Goal: Navigation & Orientation: Find specific page/section

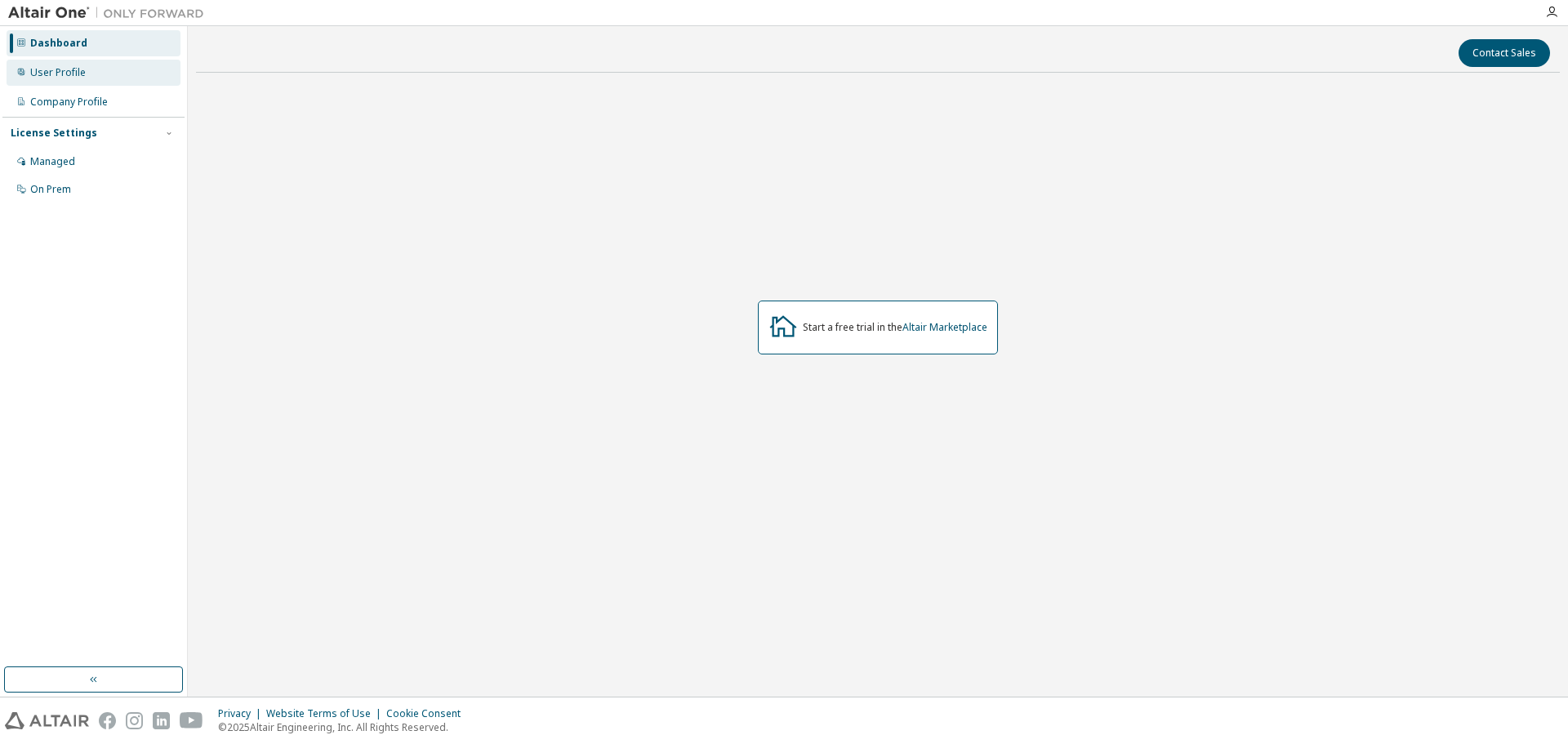
click at [122, 75] on div "User Profile" at bounding box center [93, 73] width 174 height 26
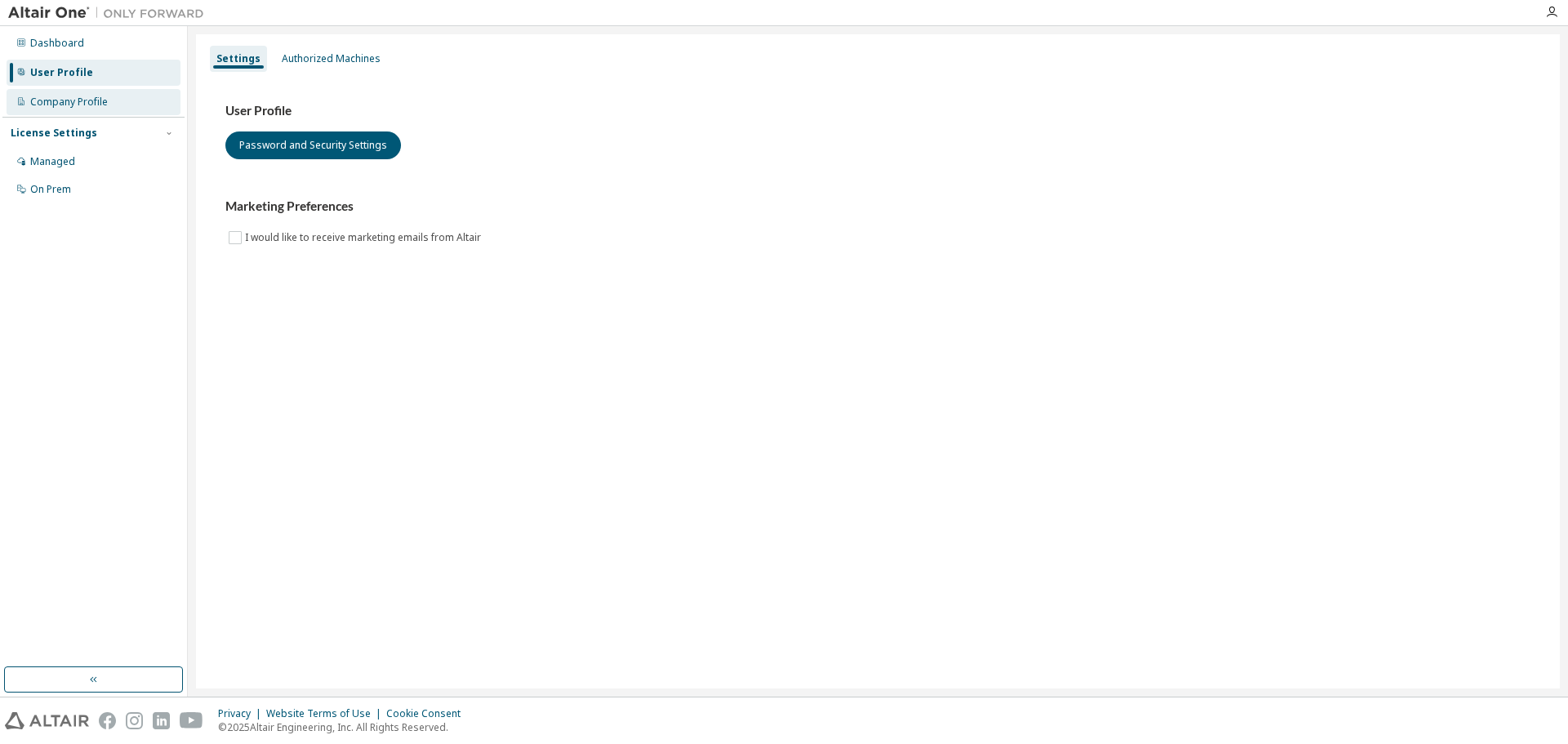
click at [124, 103] on div "Company Profile" at bounding box center [93, 102] width 174 height 26
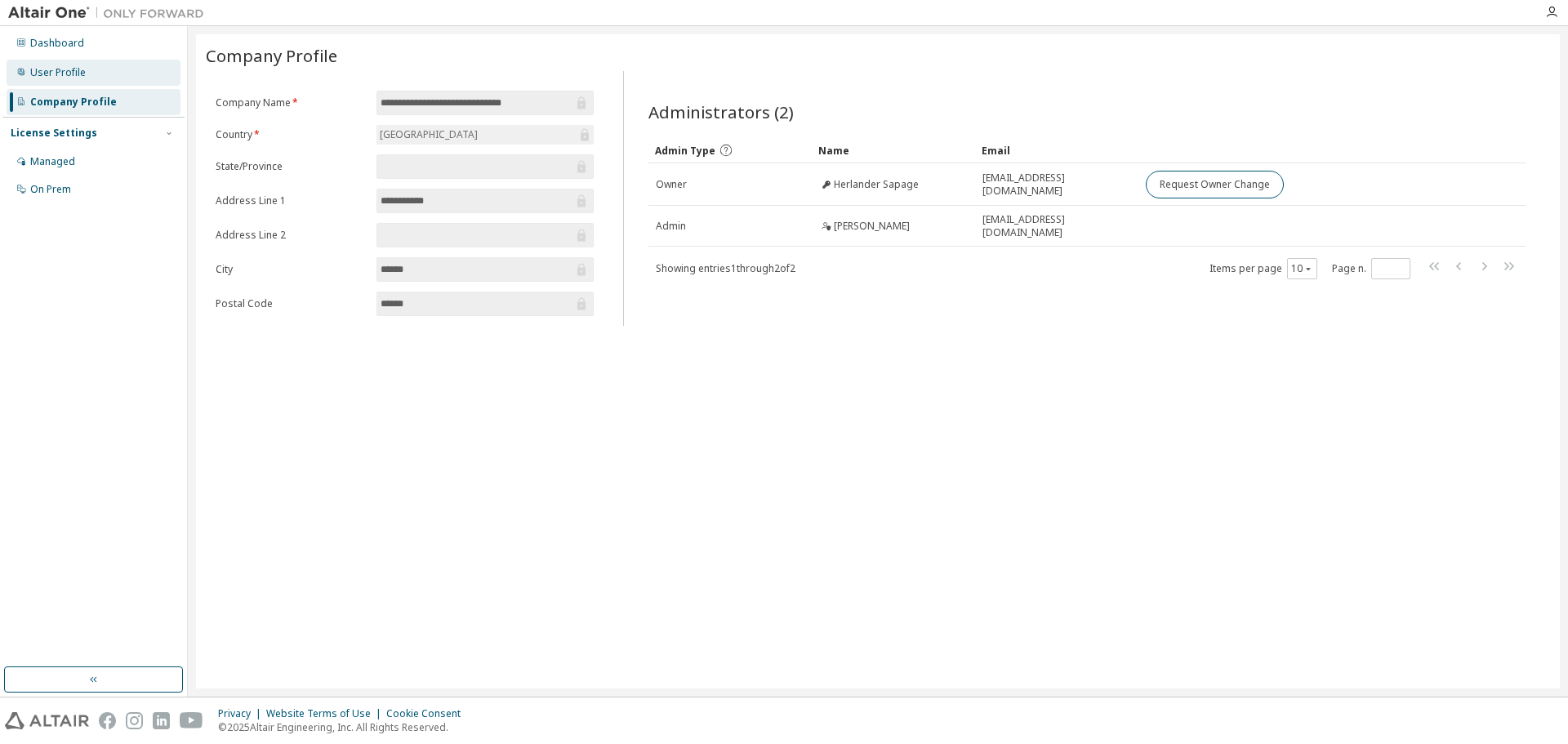
click at [93, 69] on div "User Profile" at bounding box center [93, 73] width 174 height 26
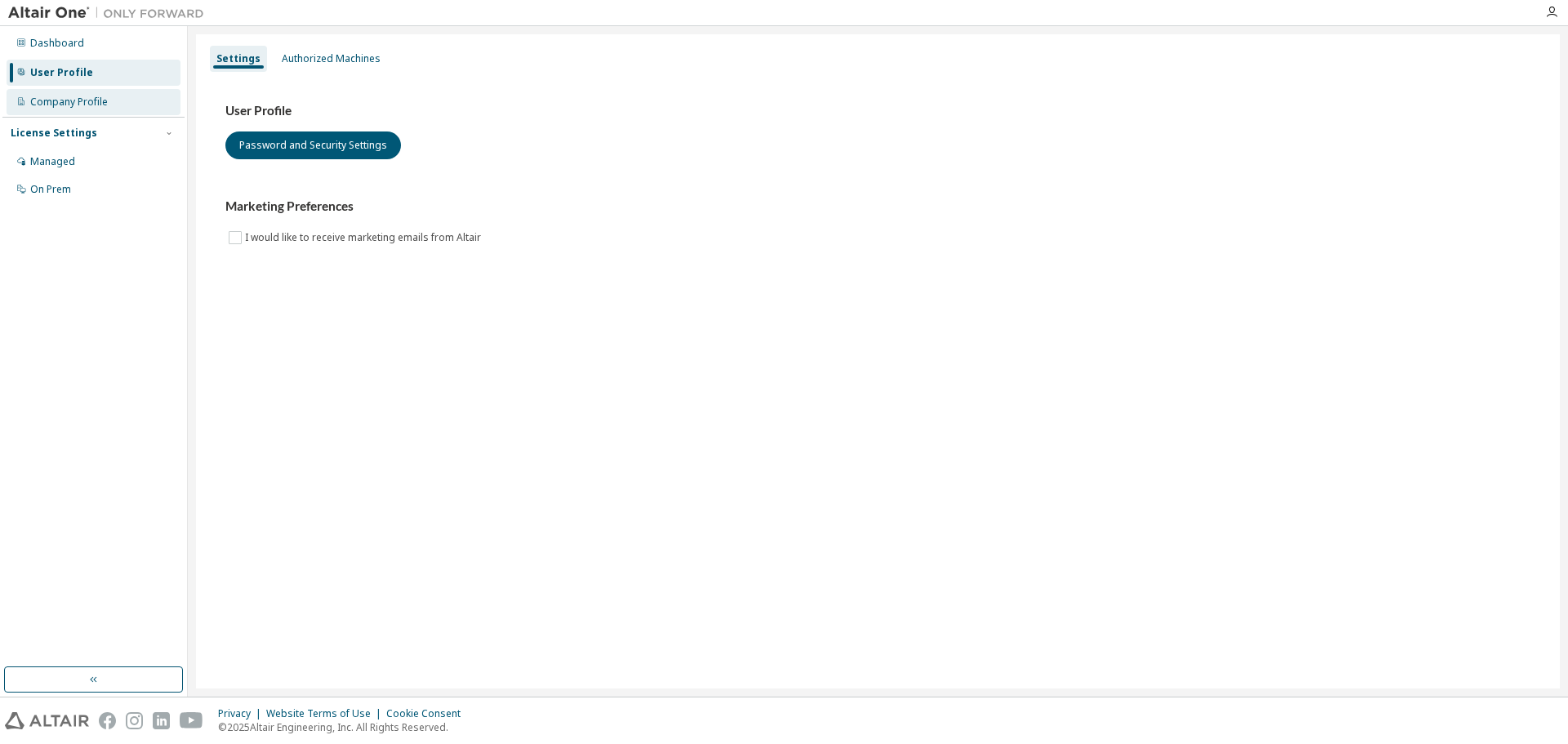
click at [77, 90] on div "Company Profile" at bounding box center [93, 102] width 174 height 26
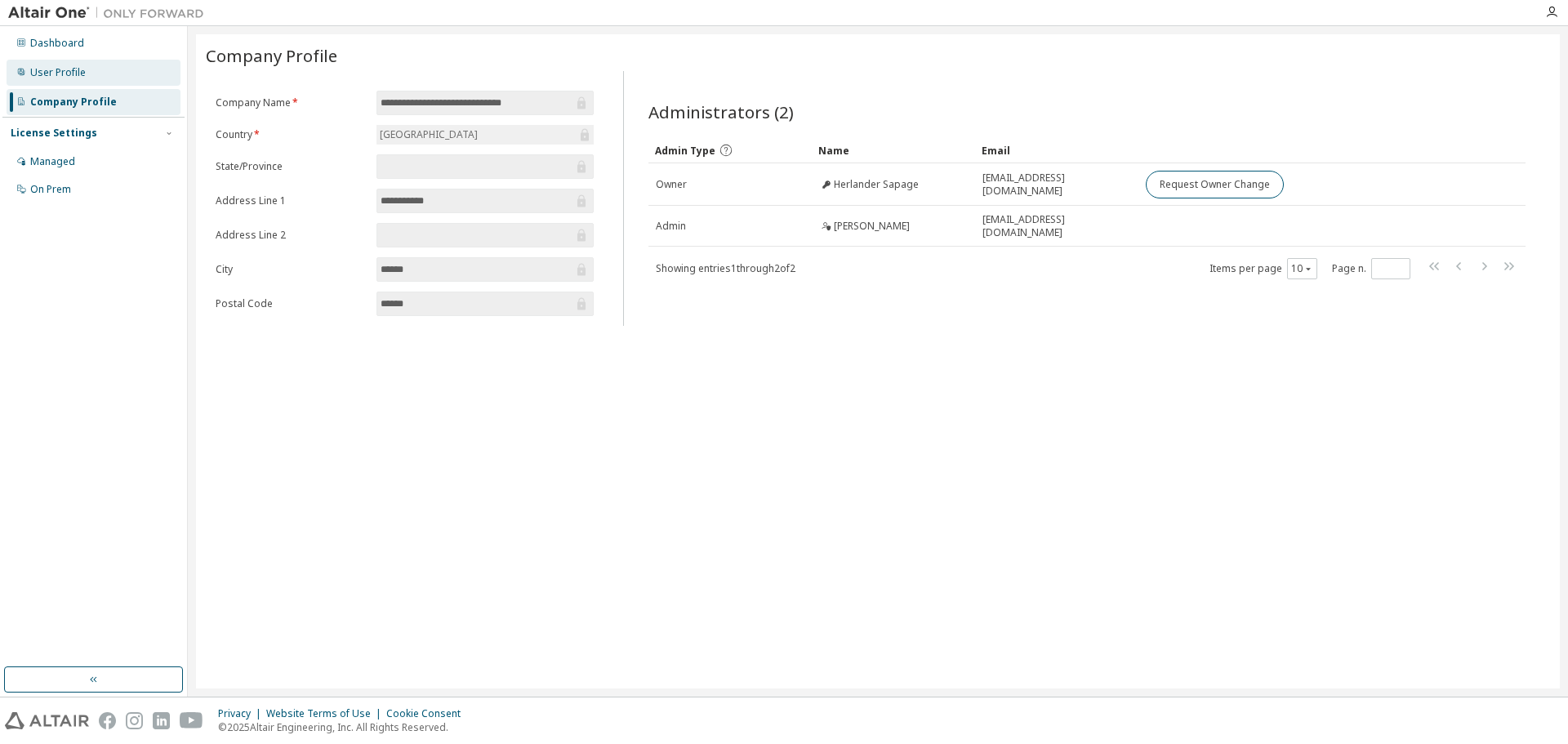
click at [76, 76] on div "User Profile" at bounding box center [58, 73] width 55 height 13
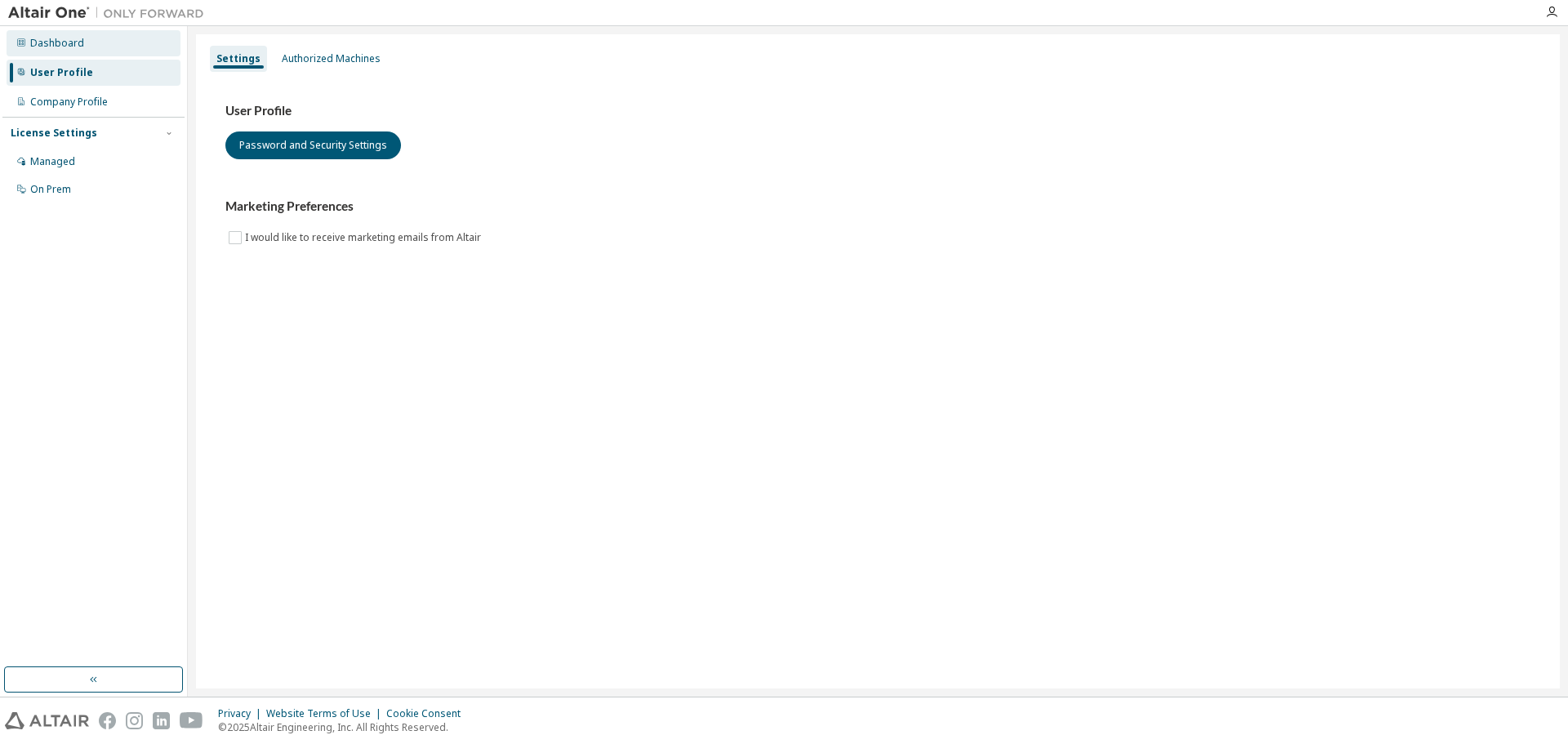
click at [72, 40] on div "Dashboard" at bounding box center [57, 44] width 54 height 13
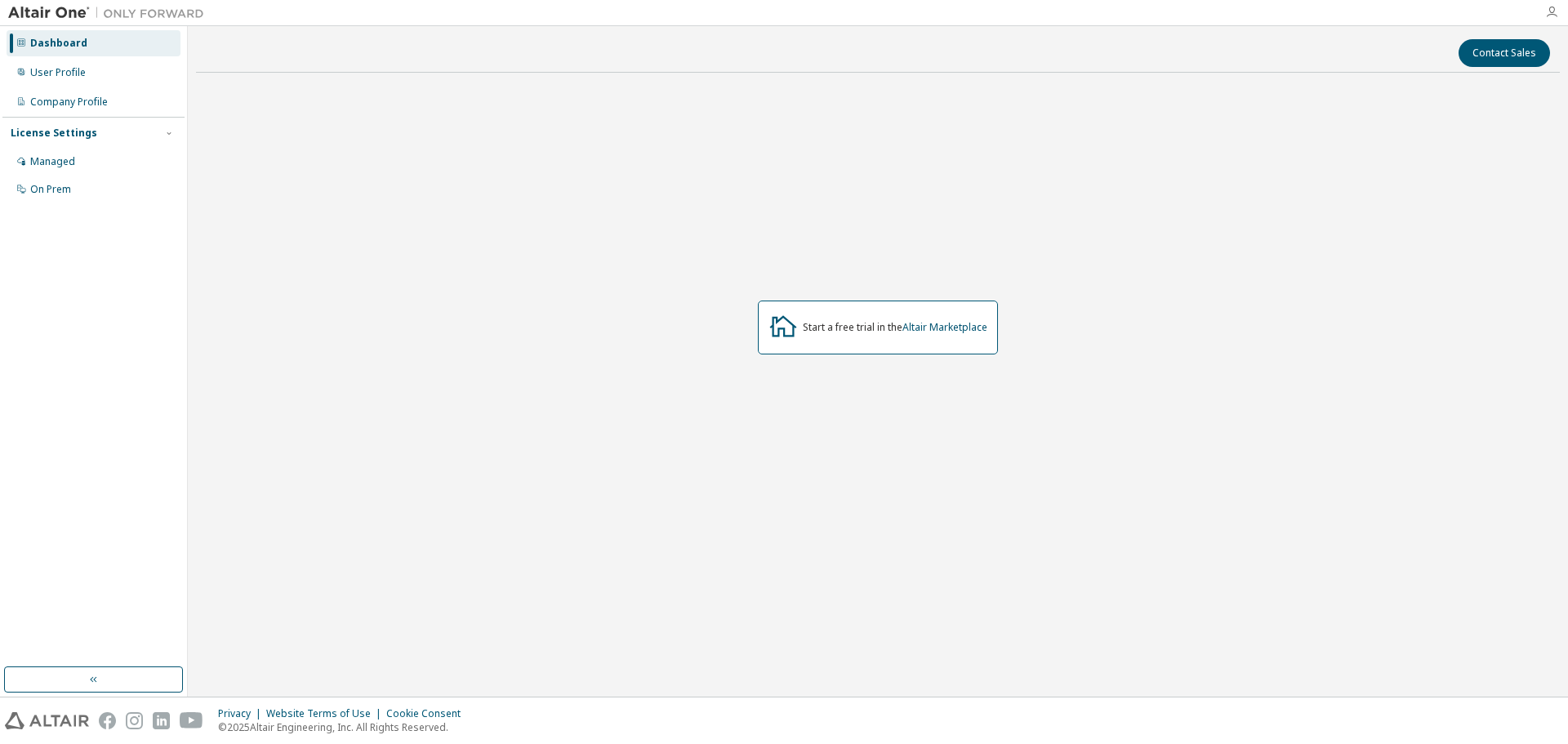
click at [1552, 8] on icon "button" at bounding box center [1552, 12] width 13 height 13
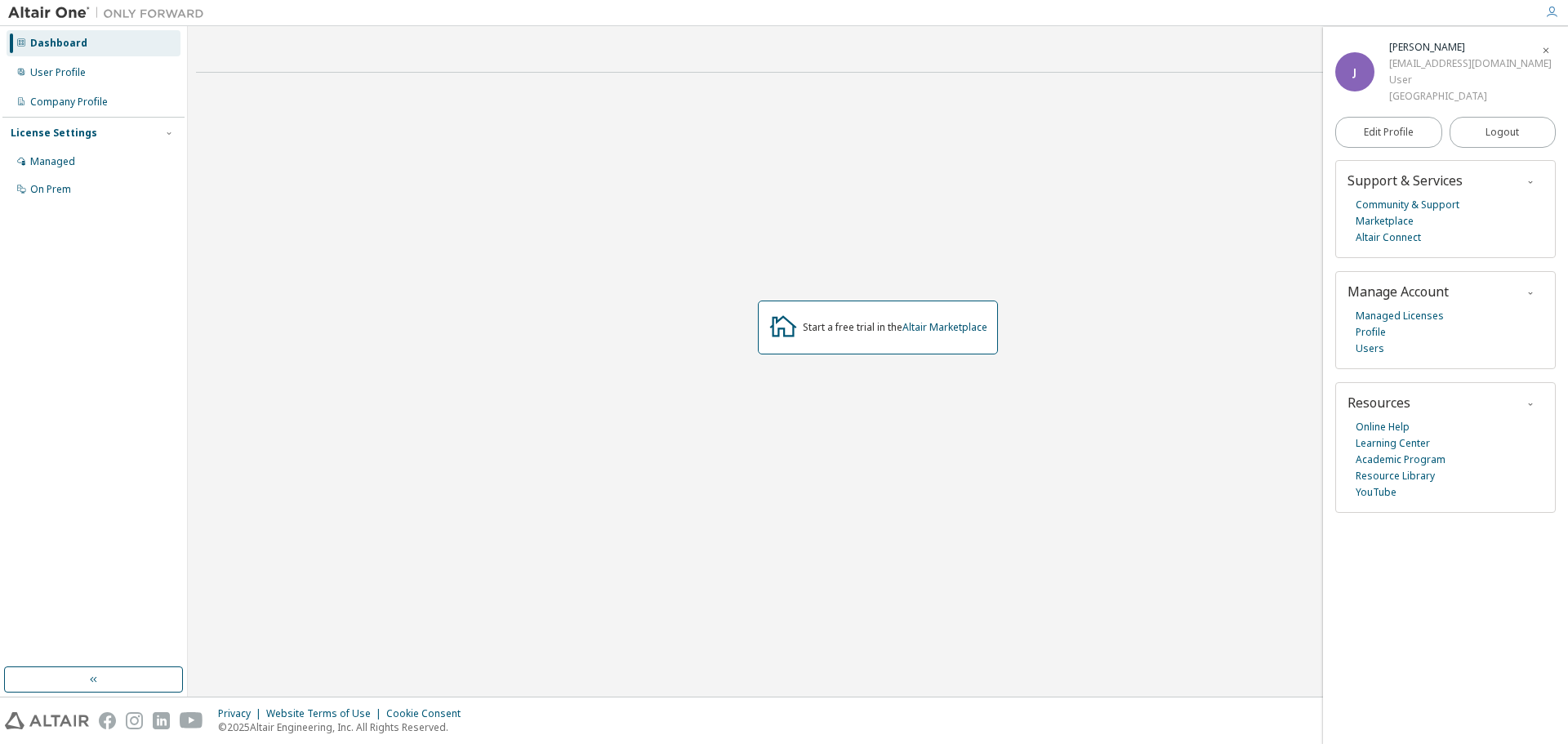
click at [1552, 8] on icon "button" at bounding box center [1552, 12] width 13 height 13
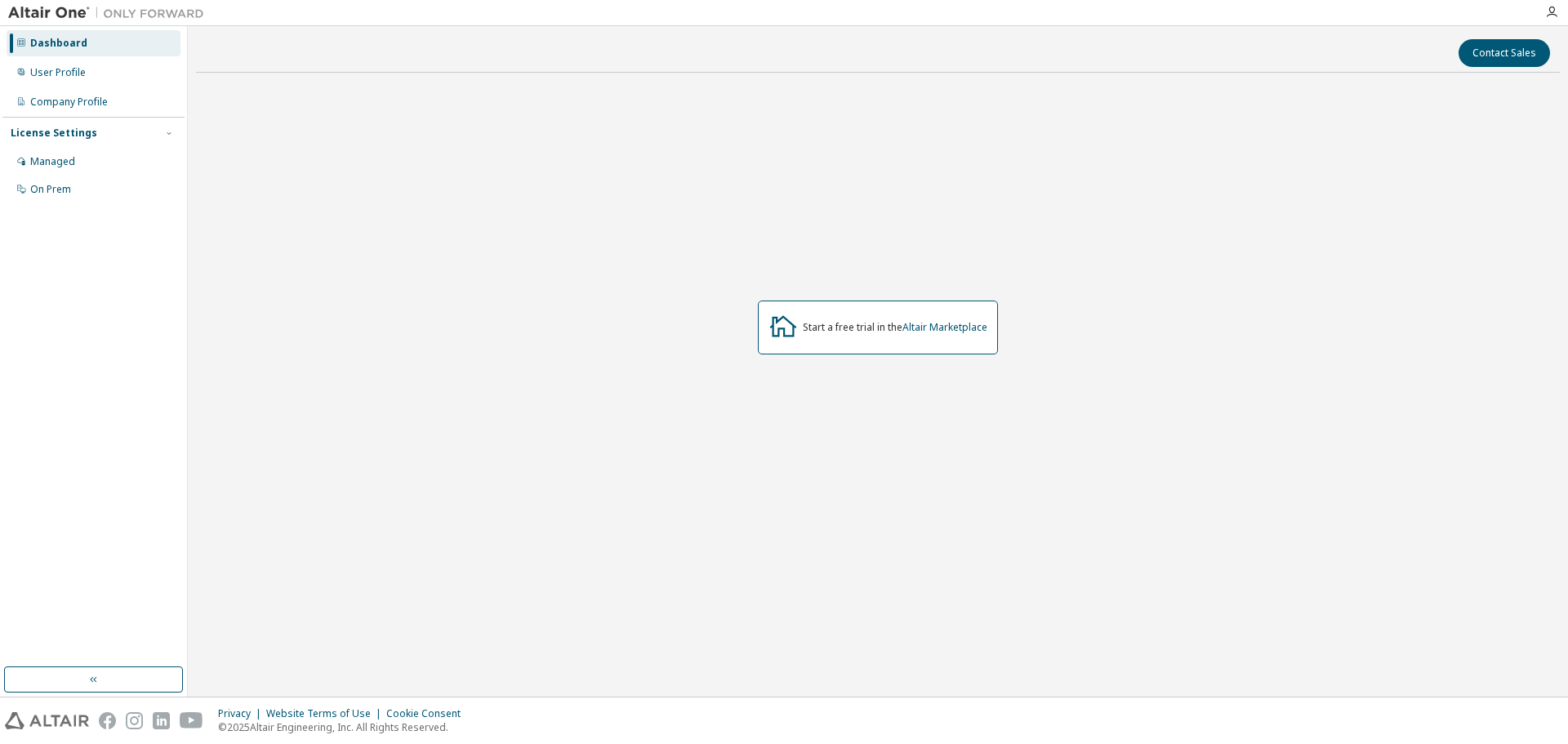
click at [56, 9] on img at bounding box center [110, 13] width 204 height 16
click at [114, 12] on img at bounding box center [110, 13] width 204 height 16
drag, startPoint x: 53, startPoint y: 0, endPoint x: 291, endPoint y: 12, distance: 238.3
click at [291, 12] on div at bounding box center [874, 12] width 1323 height 26
click at [91, 673] on icon "button" at bounding box center [94, 680] width 13 height 13
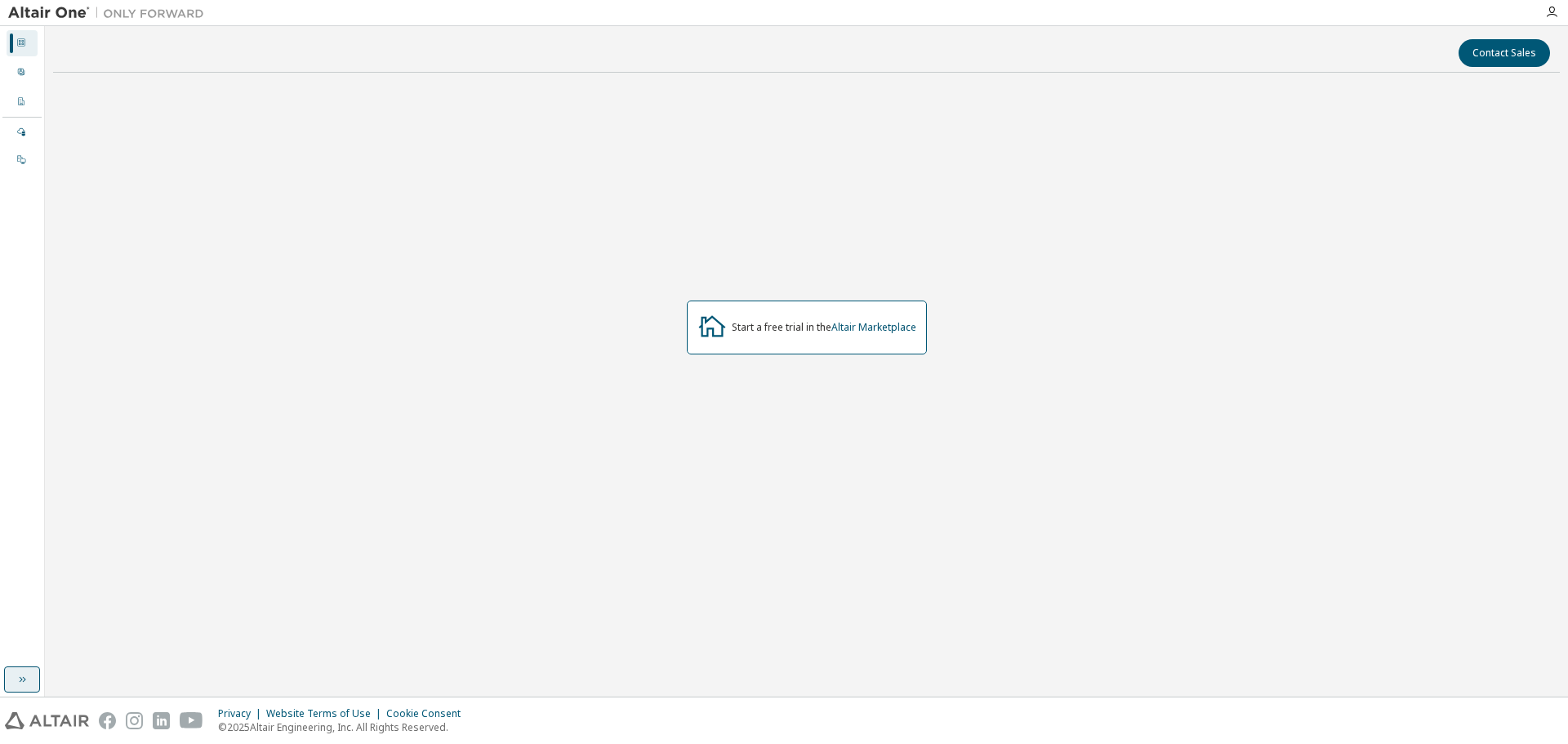
click at [33, 671] on button "button" at bounding box center [22, 680] width 36 height 26
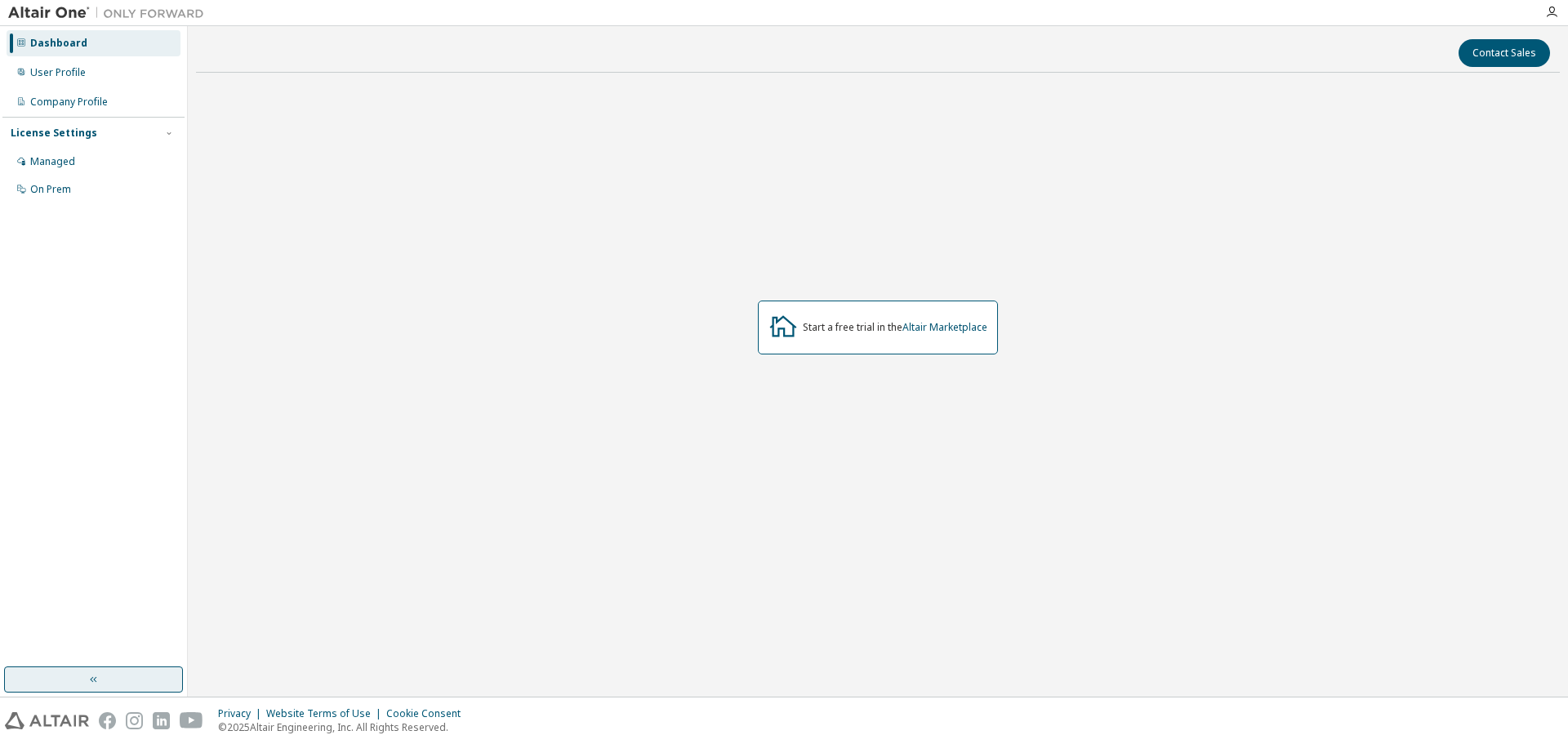
click at [57, 679] on button "button" at bounding box center [93, 680] width 179 height 26
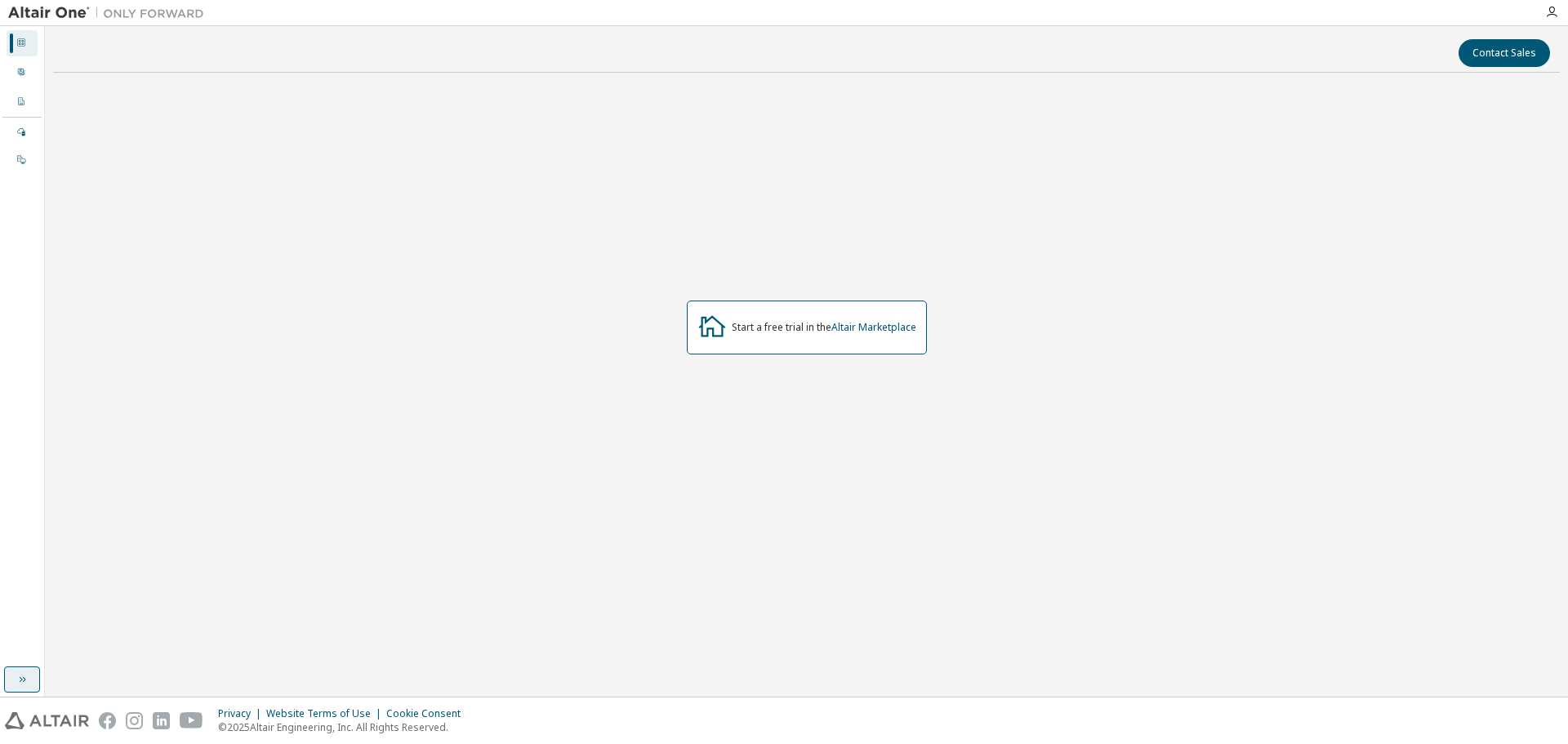
click at [26, 673] on icon "button" at bounding box center [22, 680] width 13 height 13
